Goal: Task Accomplishment & Management: Use online tool/utility

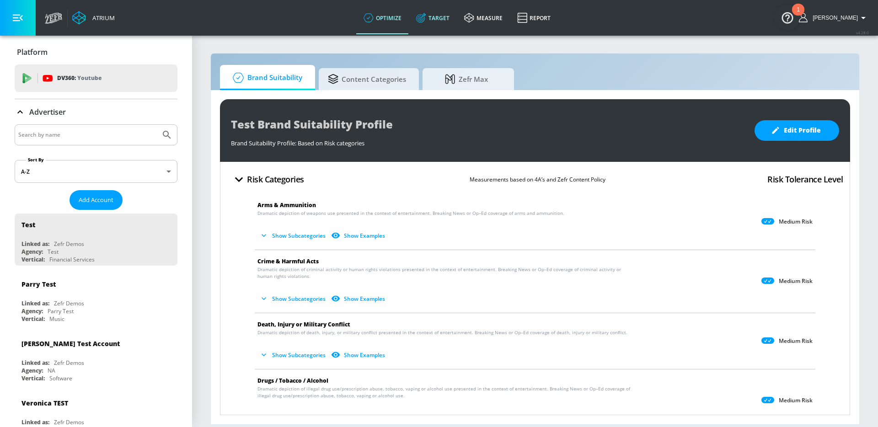
click at [449, 17] on link "Target" at bounding box center [433, 17] width 48 height 33
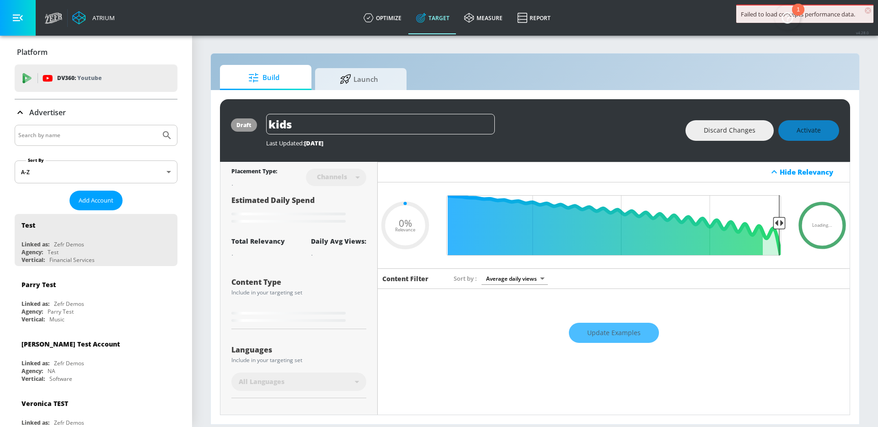
type input "0.59"
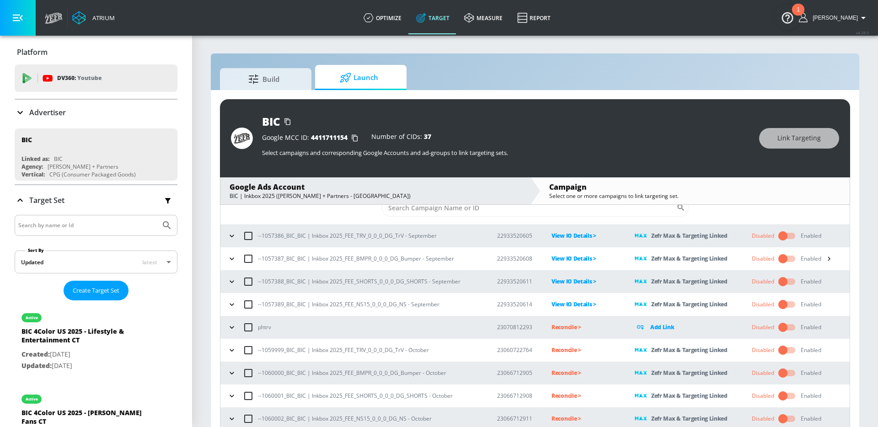
scroll to position [13, 0]
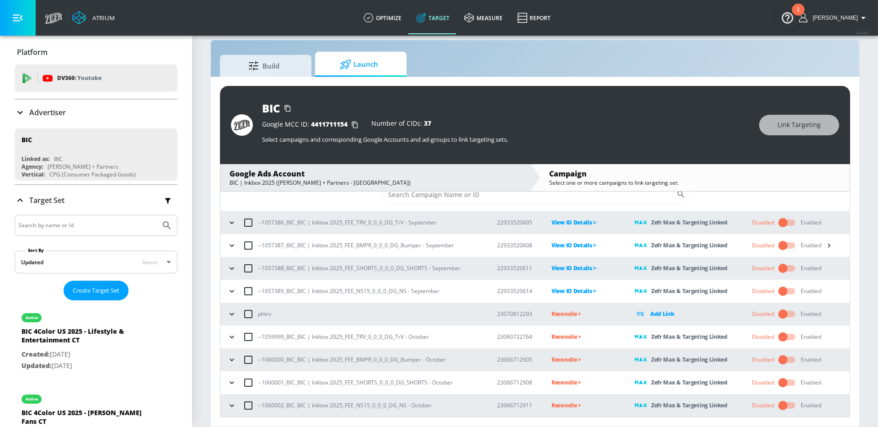
click at [384, 340] on p "--1059999_BIC_BIC | Inkbox 2025_FEE_TRV_0_0_0_DG_TrV - October" at bounding box center [343, 337] width 171 height 10
copy p "--1059999_BIC_BIC | Inkbox 2025_FEE_TRV_0_0_0_DG_TrV - October"
click at [573, 337] on p "Reconcile >" at bounding box center [586, 337] width 69 height 11
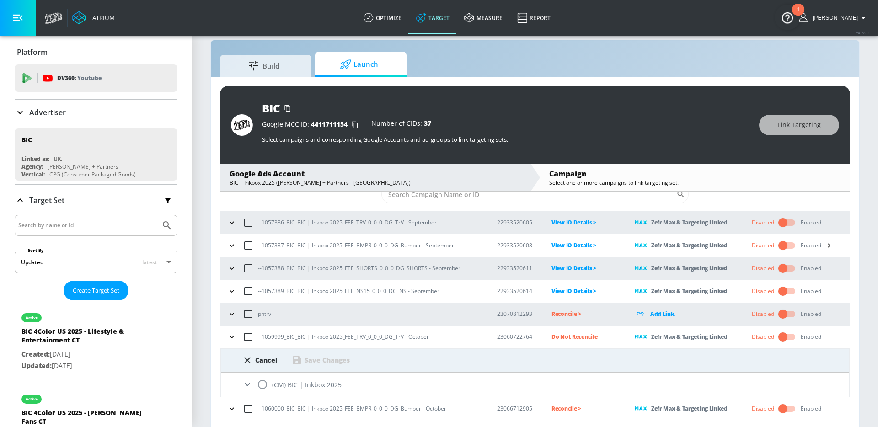
scroll to position [77, 0]
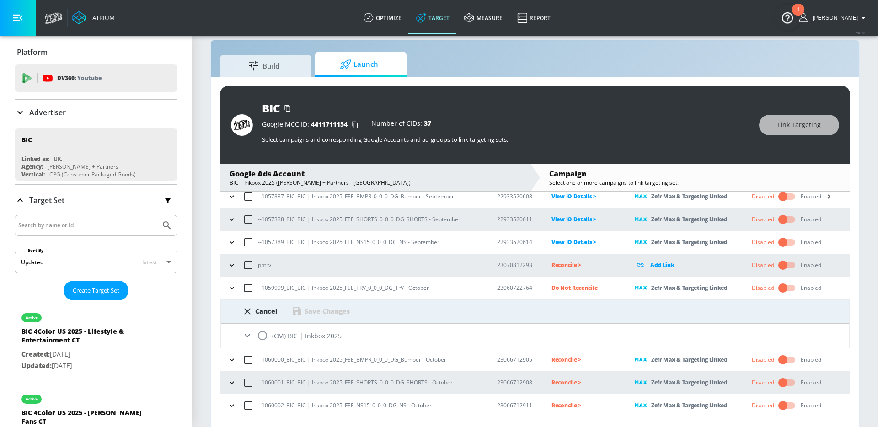
click at [265, 332] on input "radio" at bounding box center [262, 335] width 19 height 19
radio input "true"
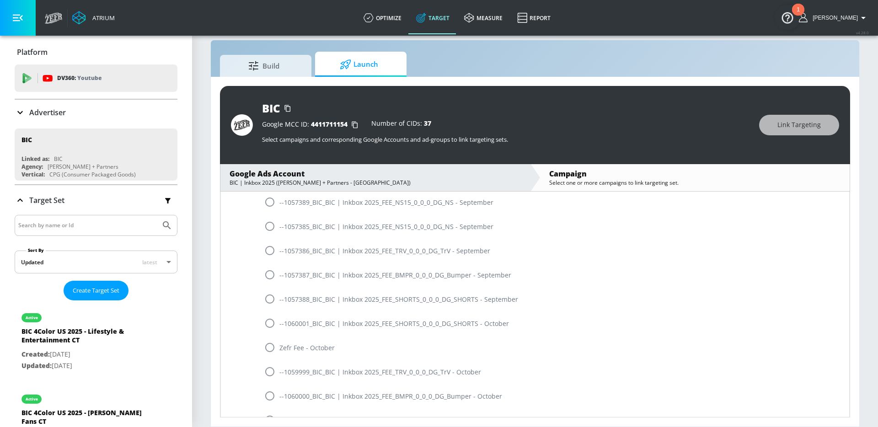
scroll to position [845, 0]
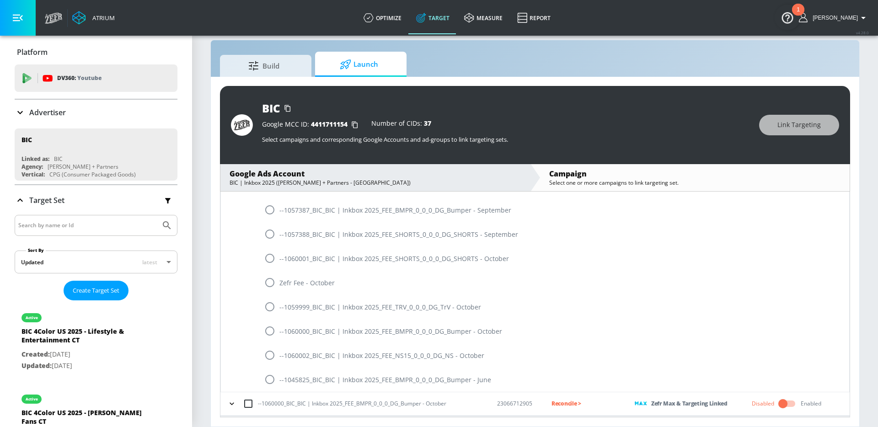
click at [275, 305] on input "radio" at bounding box center [269, 306] width 19 height 19
radio input "true"
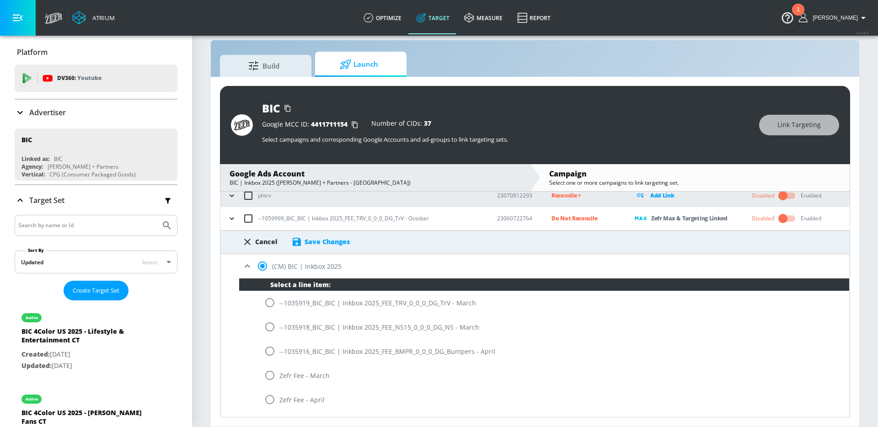
scroll to position [156, 0]
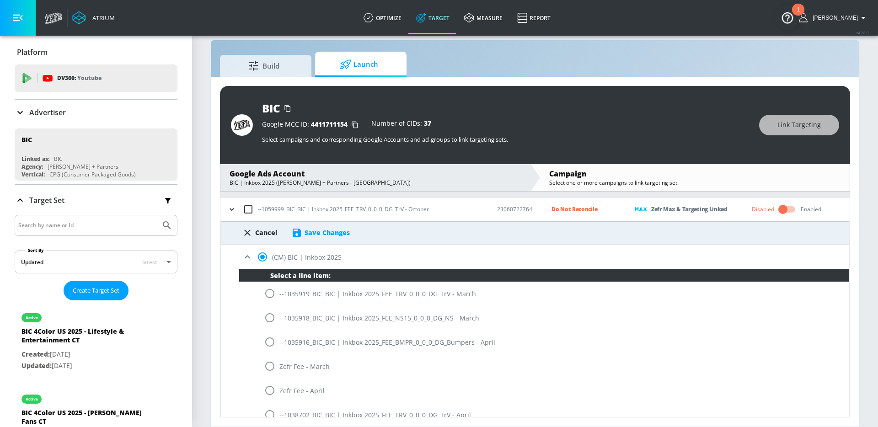
click at [319, 228] on div "Save Changes" at bounding box center [320, 232] width 59 height 11
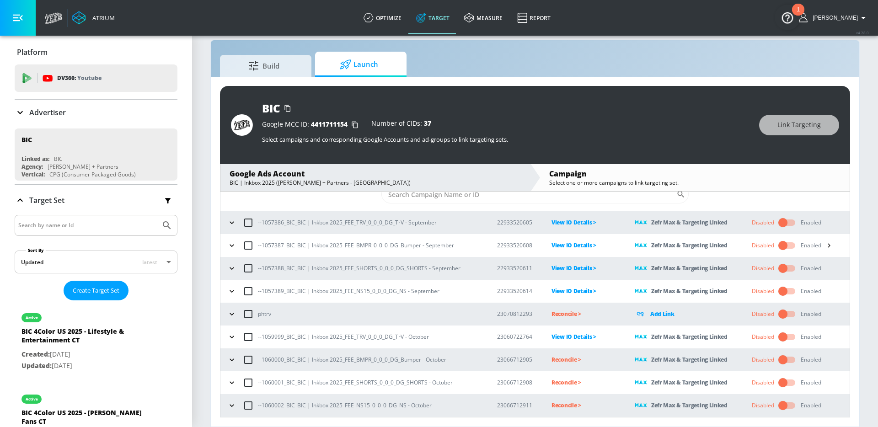
scroll to position [28, 0]
click at [381, 359] on p "--1060000_BIC_BIC | Inkbox 2025_FEE_BMPR_0_0_0_DG_Bumper - October" at bounding box center [352, 360] width 188 height 10
copy p "--1060000_BIC_BIC | Inkbox 2025_FEE_BMPR_0_0_0_DG_Bumper - October"
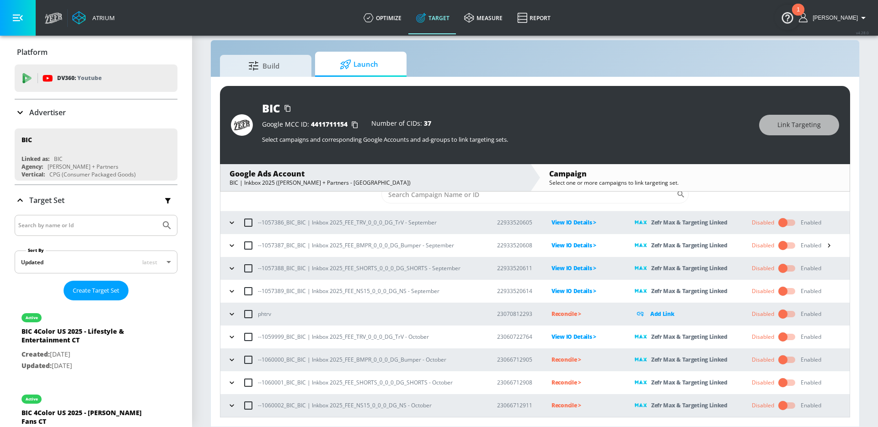
click at [555, 362] on p "Reconcile >" at bounding box center [586, 359] width 69 height 11
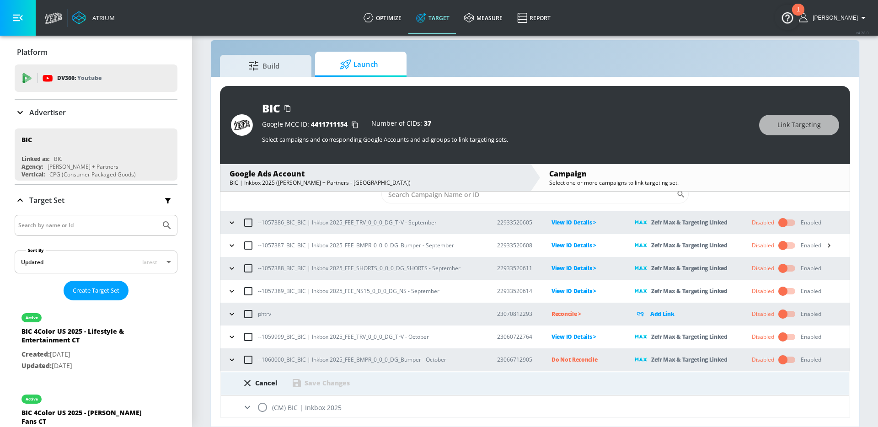
scroll to position [77, 0]
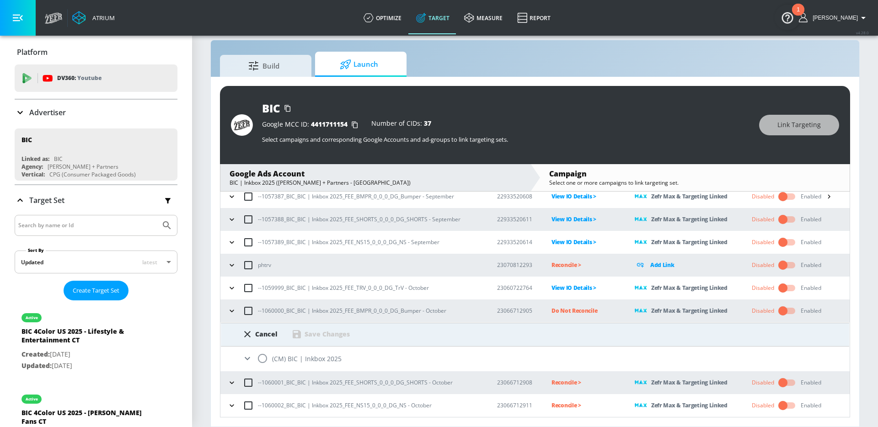
click at [263, 357] on input "radio" at bounding box center [262, 358] width 19 height 19
radio input "true"
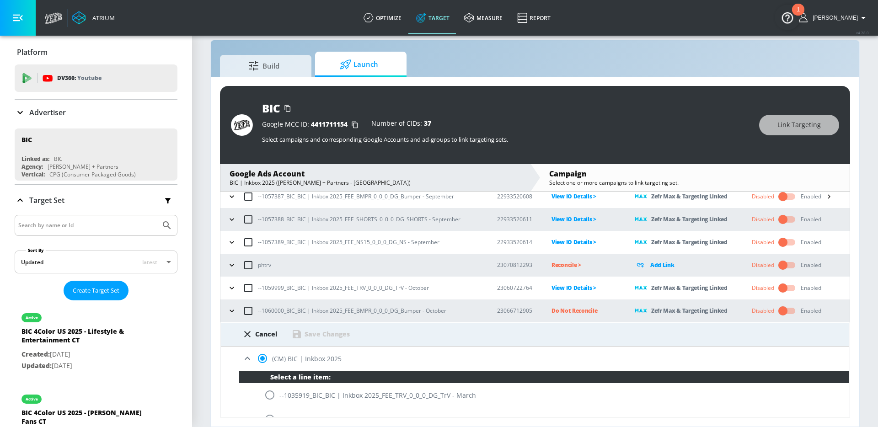
scroll to position [889, 0]
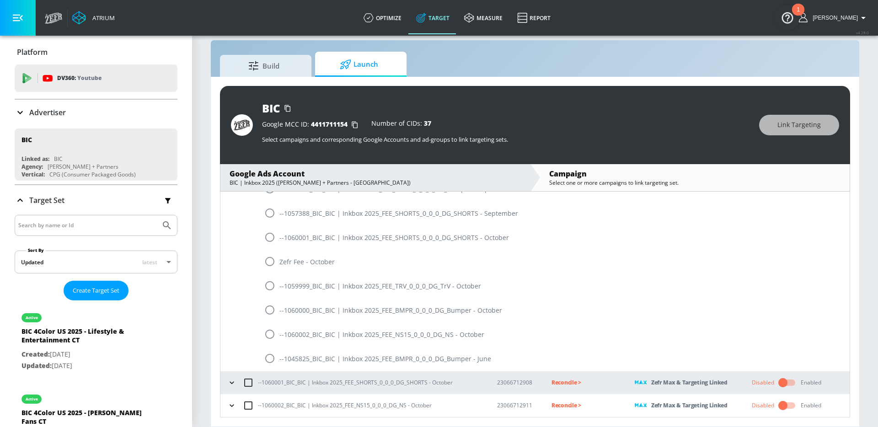
click at [270, 312] on input "radio" at bounding box center [269, 310] width 19 height 19
radio input "true"
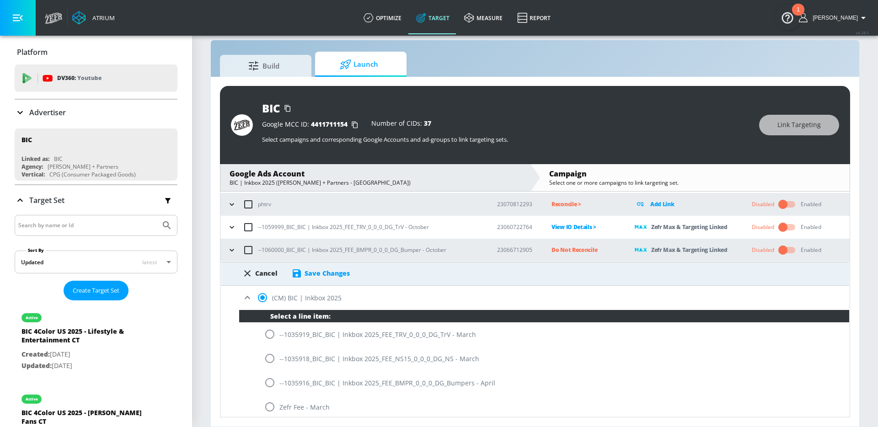
scroll to position [124, 0]
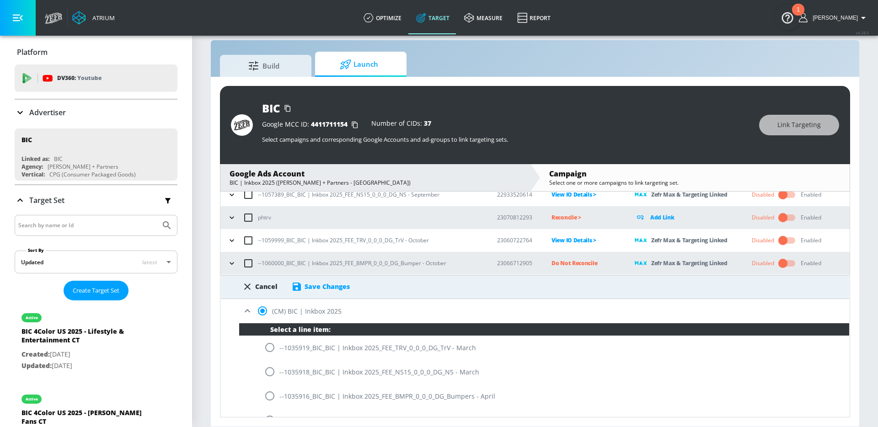
click at [327, 281] on div "Save Changes" at bounding box center [320, 286] width 59 height 11
click at [327, 284] on div "Save Changes" at bounding box center [327, 286] width 45 height 9
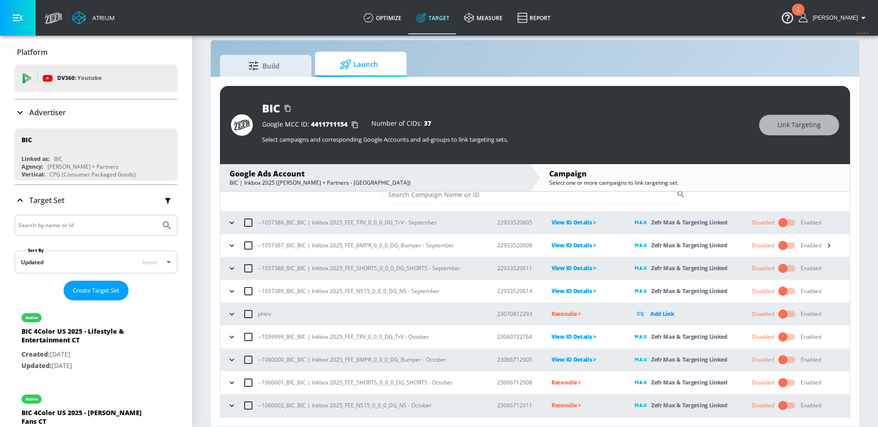
scroll to position [28, 0]
click at [364, 381] on p "--1060001_BIC_BIC | Inkbox 2025_FEE_SHORTS_0_0_0_DG_SHORTS - October" at bounding box center [355, 383] width 195 height 10
copy p "--1060001_BIC_BIC | Inkbox 2025_FEE_SHORTS_0_0_0_DG_SHORTS - October"
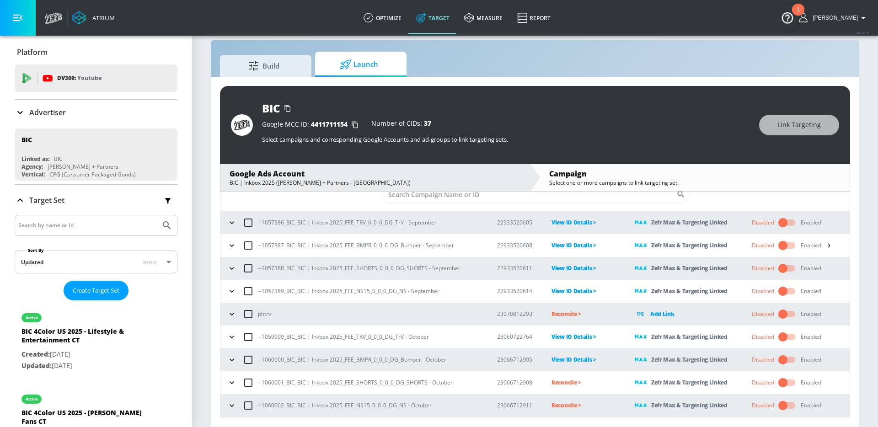
click at [570, 384] on p "Reconcile >" at bounding box center [586, 382] width 69 height 11
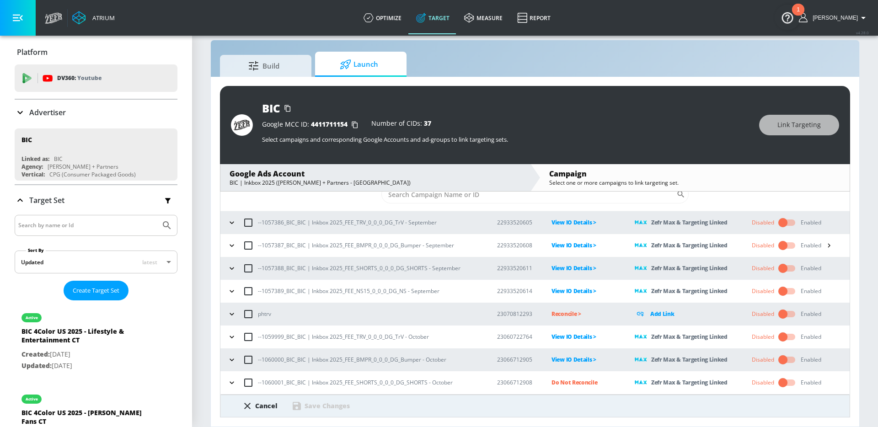
scroll to position [77, 0]
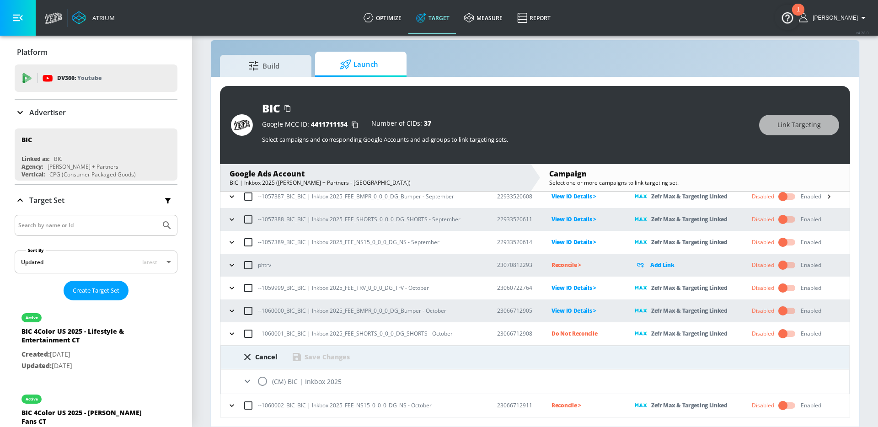
click at [262, 384] on input "radio" at bounding box center [262, 381] width 19 height 19
radio input "true"
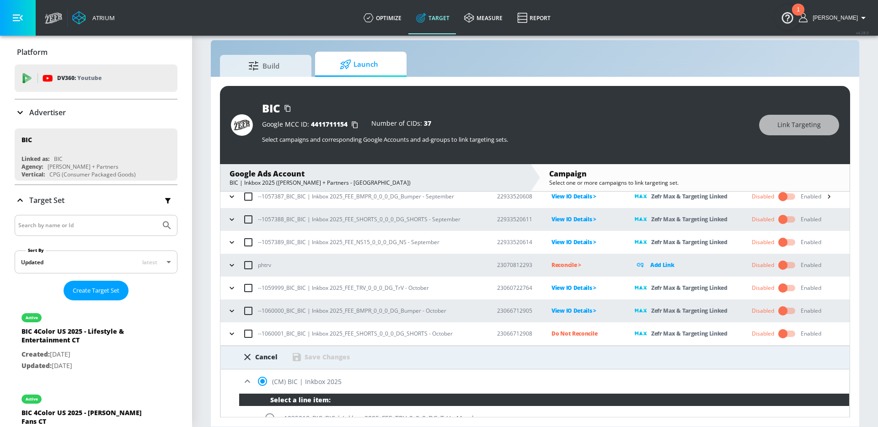
scroll to position [845, 0]
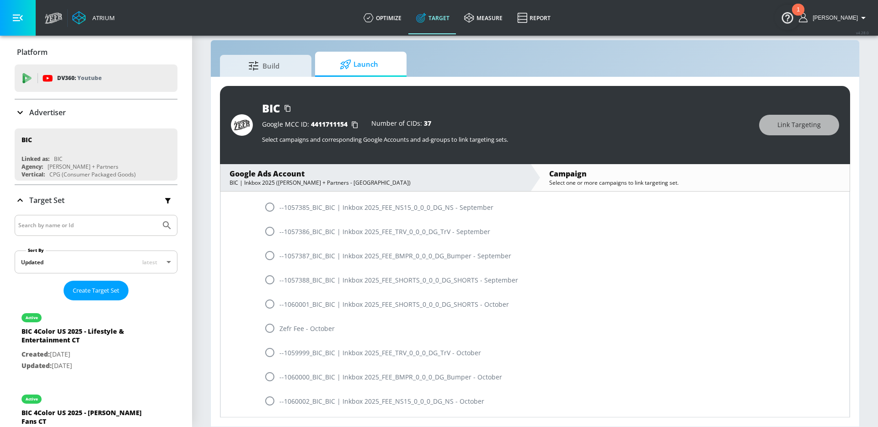
click at [272, 302] on input "radio" at bounding box center [269, 304] width 19 height 19
radio input "true"
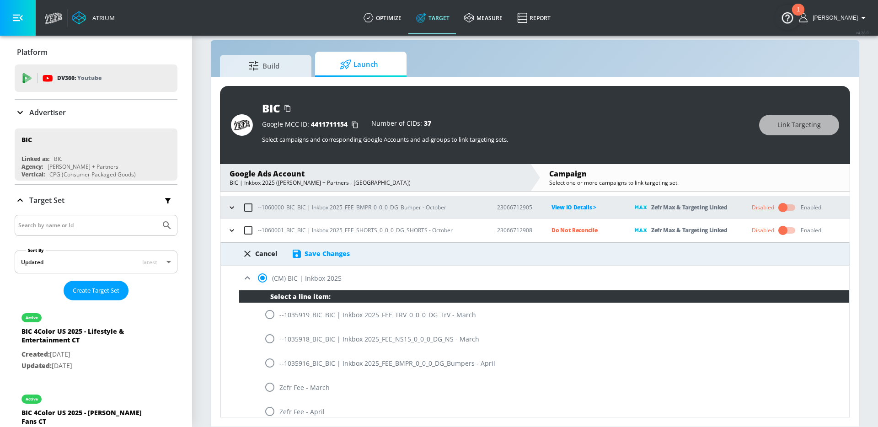
scroll to position [77, 0]
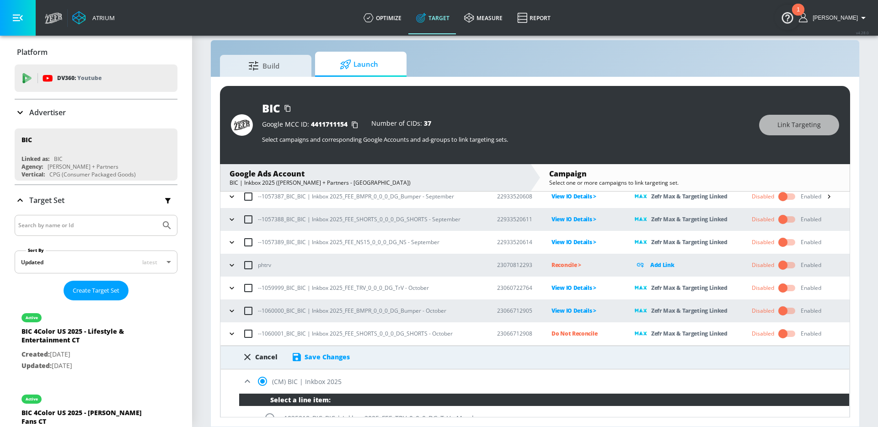
click at [322, 356] on div "Save Changes" at bounding box center [327, 357] width 45 height 9
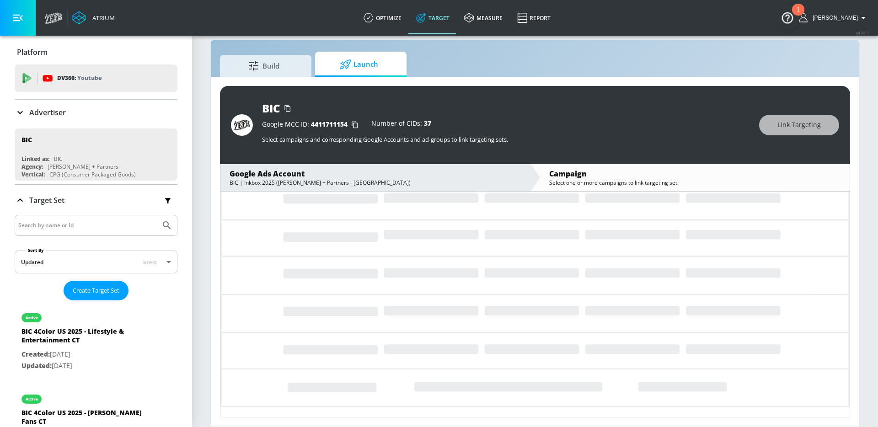
scroll to position [28, 0]
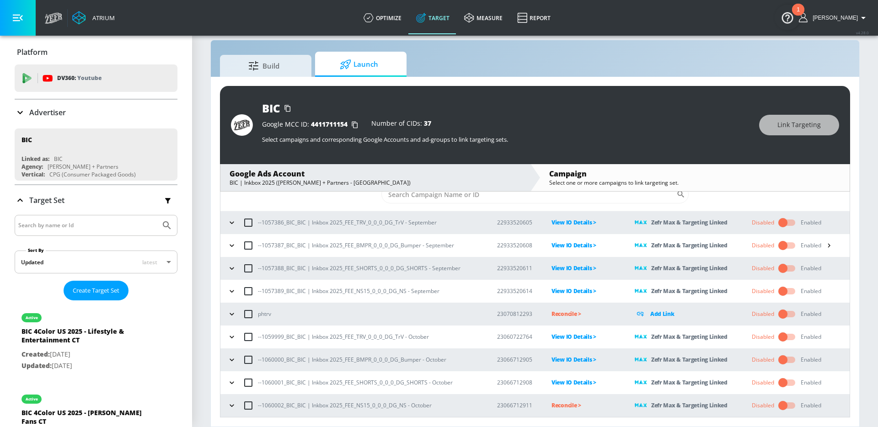
click at [386, 405] on p "--1060002_BIC_BIC | Inkbox 2025_FEE_NS15_0_0_0_DG_NS - October" at bounding box center [345, 406] width 174 height 10
copy p "--1060002_BIC_BIC | Inkbox 2025_FEE_NS15_0_0_0_DG_NS - October"
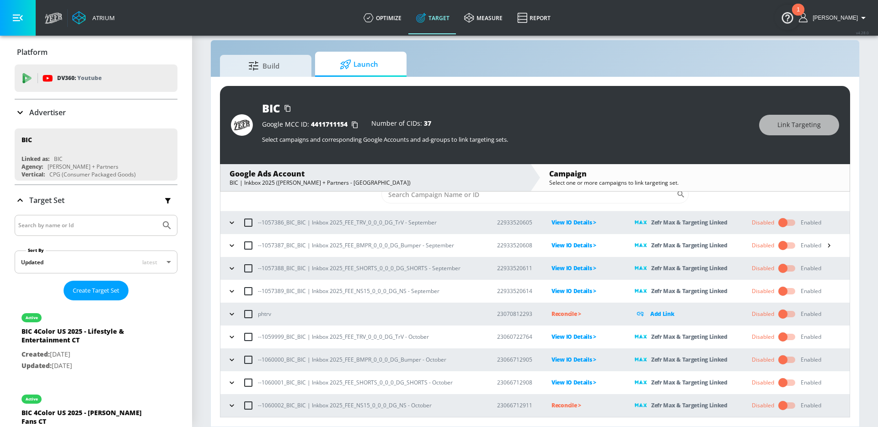
click at [562, 408] on p "Reconcile >" at bounding box center [586, 405] width 69 height 11
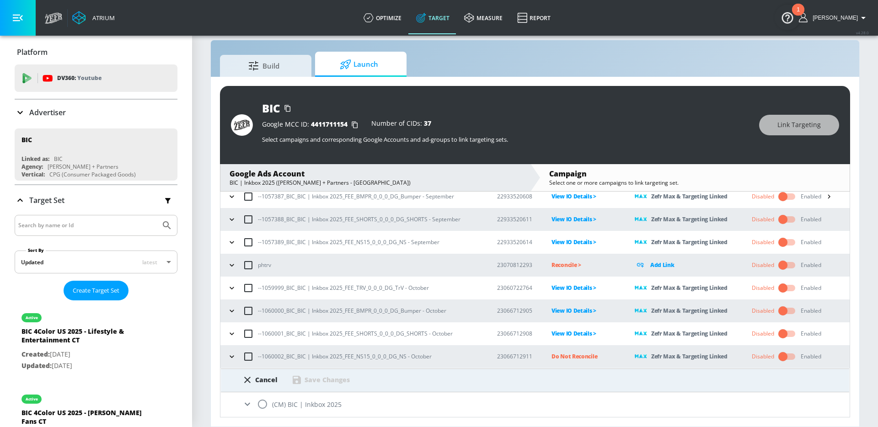
click at [263, 402] on input "radio" at bounding box center [262, 404] width 19 height 19
radio input "true"
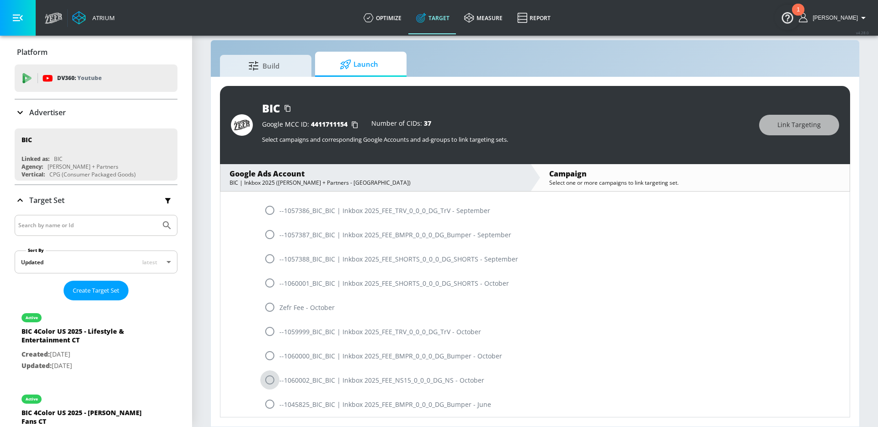
click at [273, 384] on input "radio" at bounding box center [269, 379] width 19 height 19
radio input "true"
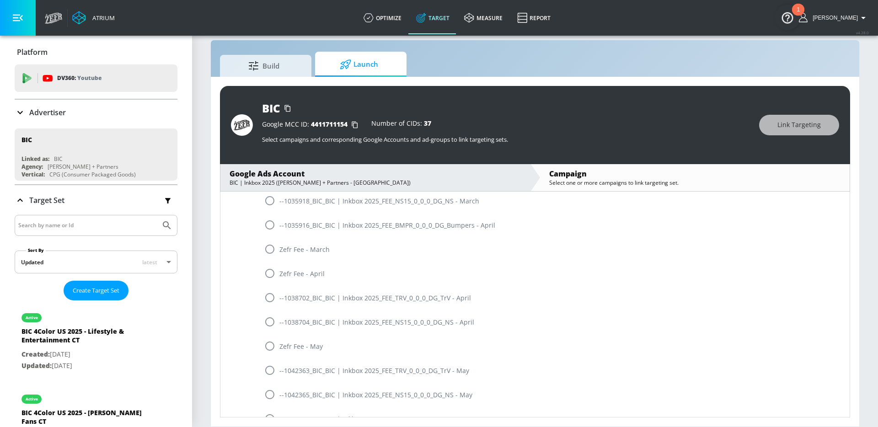
scroll to position [102, 0]
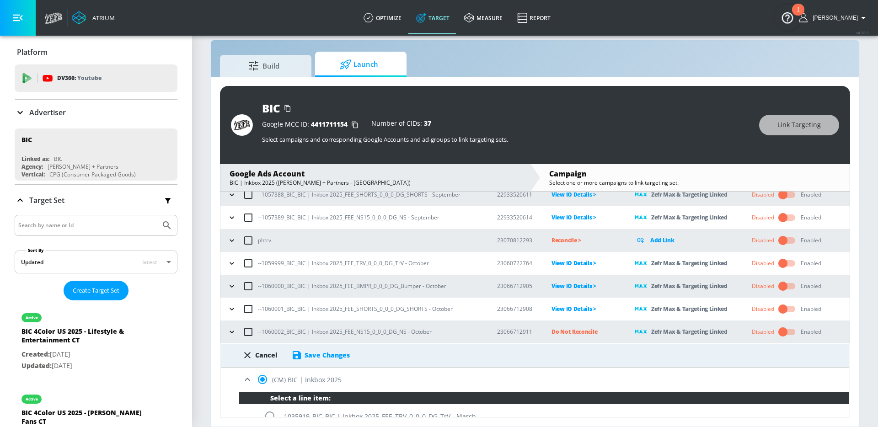
click at [328, 356] on div "Save Changes" at bounding box center [327, 355] width 45 height 9
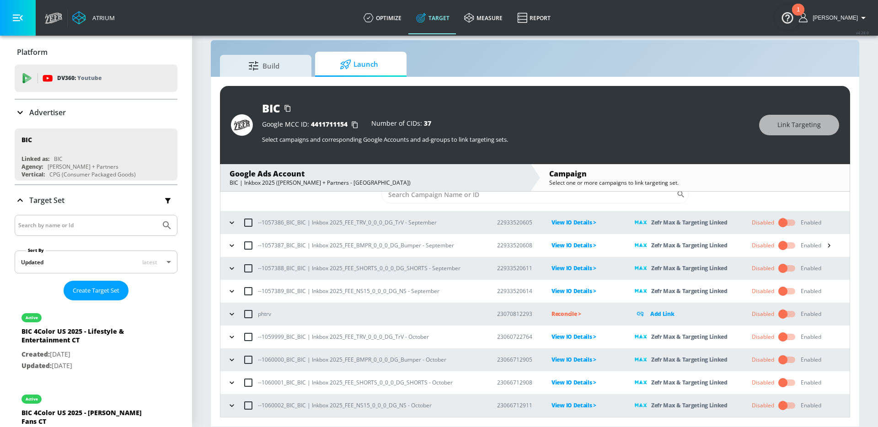
scroll to position [28, 0]
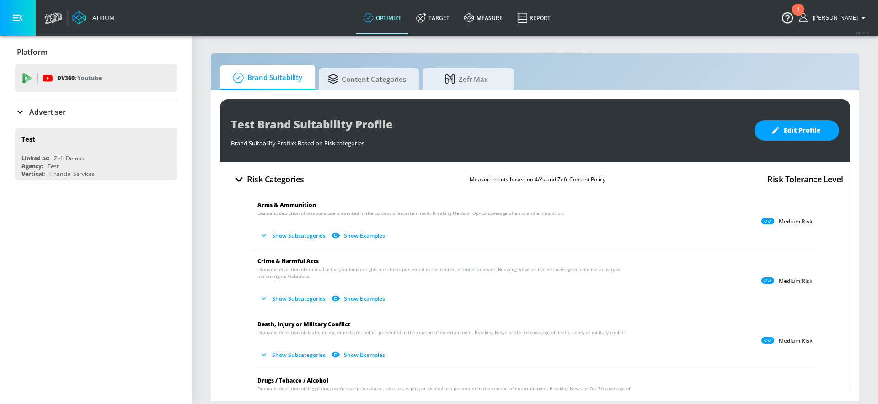
click at [43, 110] on p "Advertiser" at bounding box center [47, 112] width 37 height 10
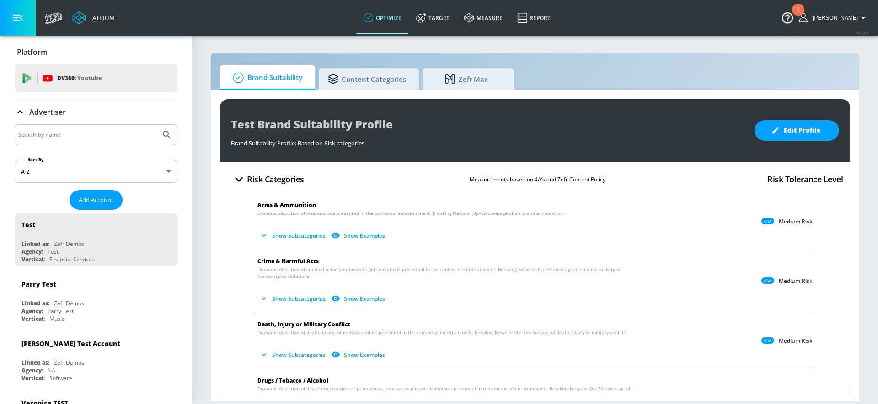
click at [54, 131] on input "Search by name" at bounding box center [87, 135] width 139 height 12
type input "wendy"
click at [157, 125] on button "Submit Search" at bounding box center [167, 135] width 20 height 20
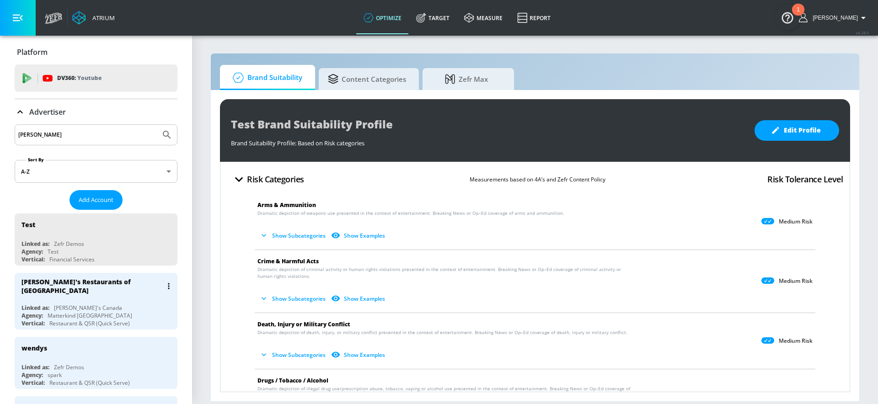
click at [79, 289] on div "Wendy's Restaurants of Canada" at bounding box center [98, 286] width 154 height 27
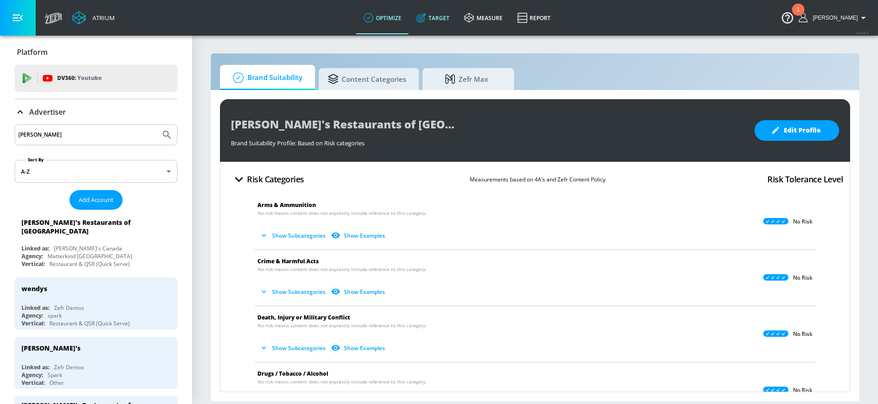
click at [421, 23] on link "Target" at bounding box center [433, 17] width 48 height 33
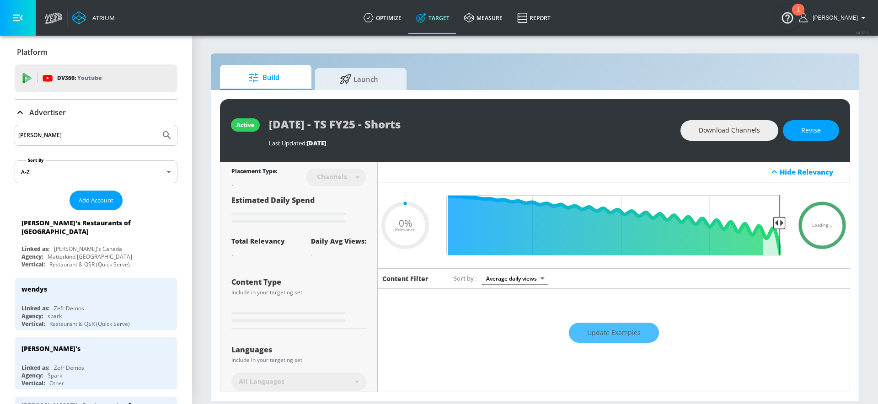
type input "0.05"
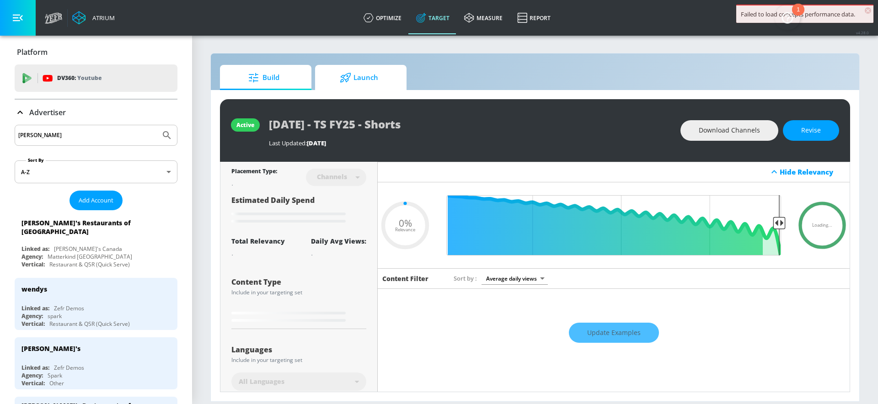
click at [353, 79] on span "Launch" at bounding box center [359, 78] width 70 height 22
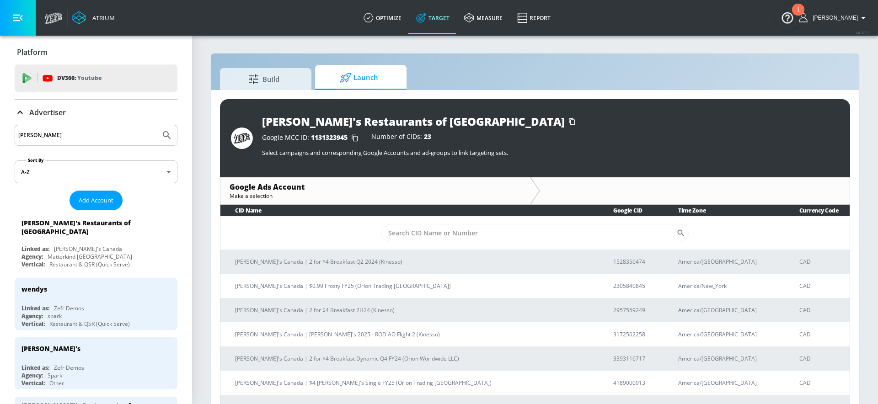
click at [355, 137] on icon "button" at bounding box center [355, 138] width 15 height 15
